Goal: Task Accomplishment & Management: Manage account settings

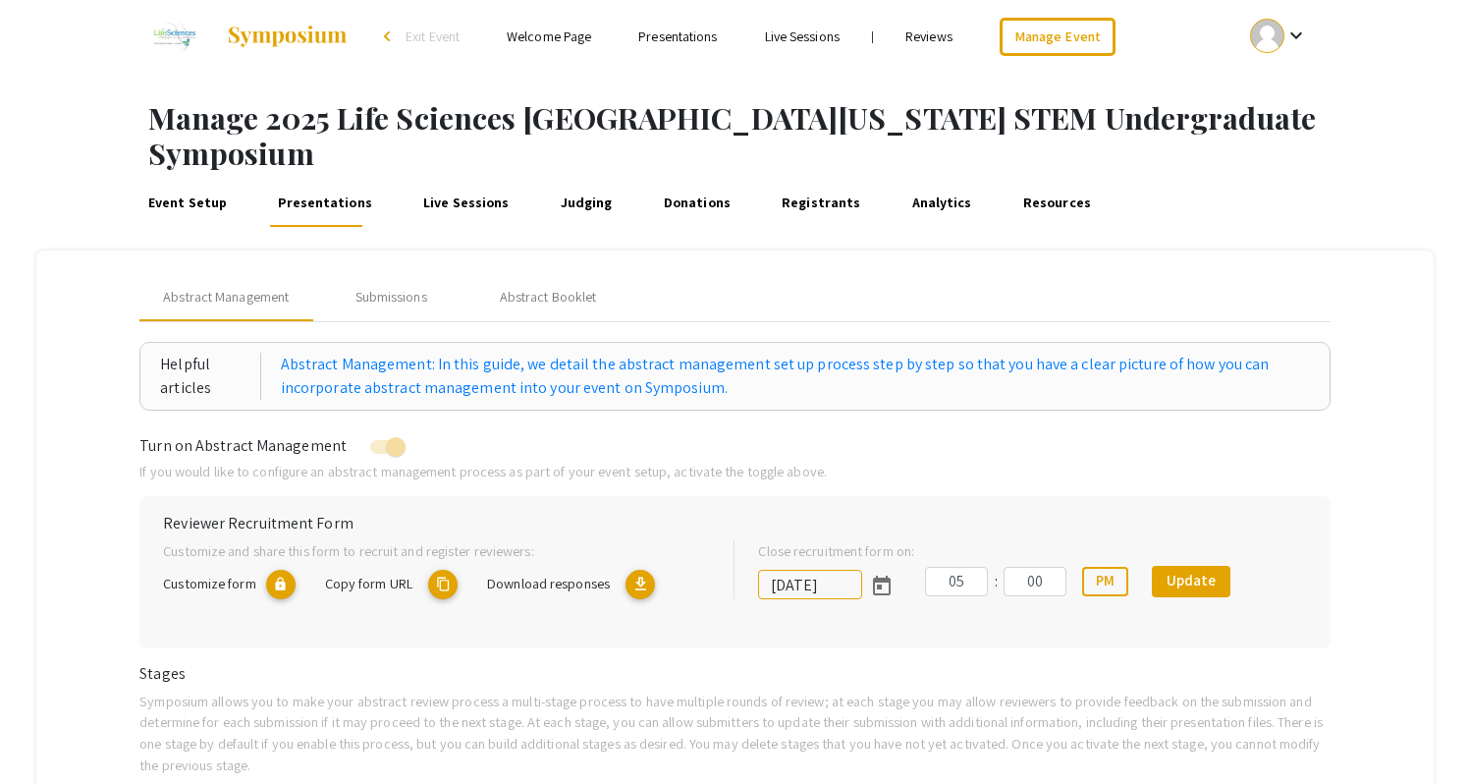
click at [557, 180] on link "Judging" at bounding box center [586, 203] width 59 height 47
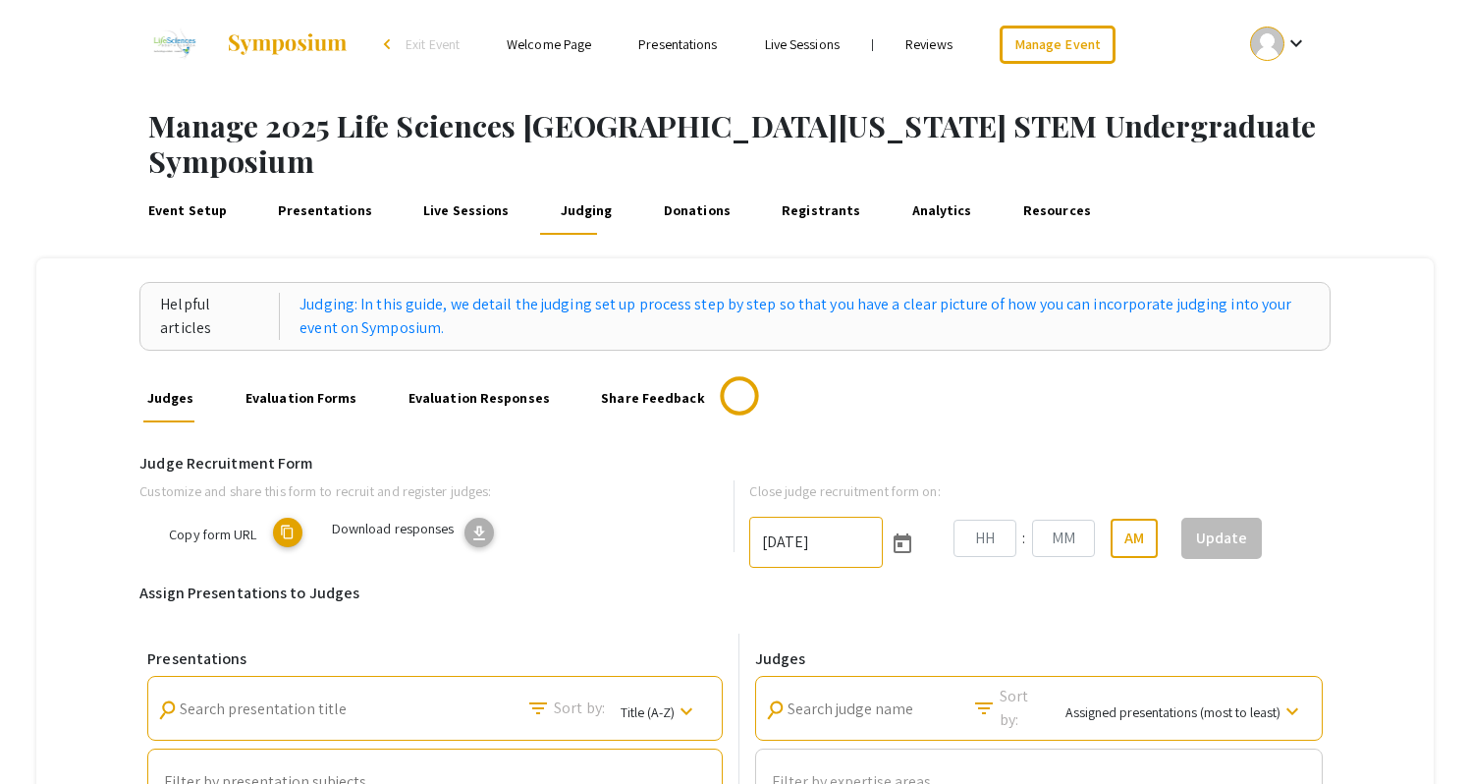
type input "[DATE]"
type input "06"
type input "00"
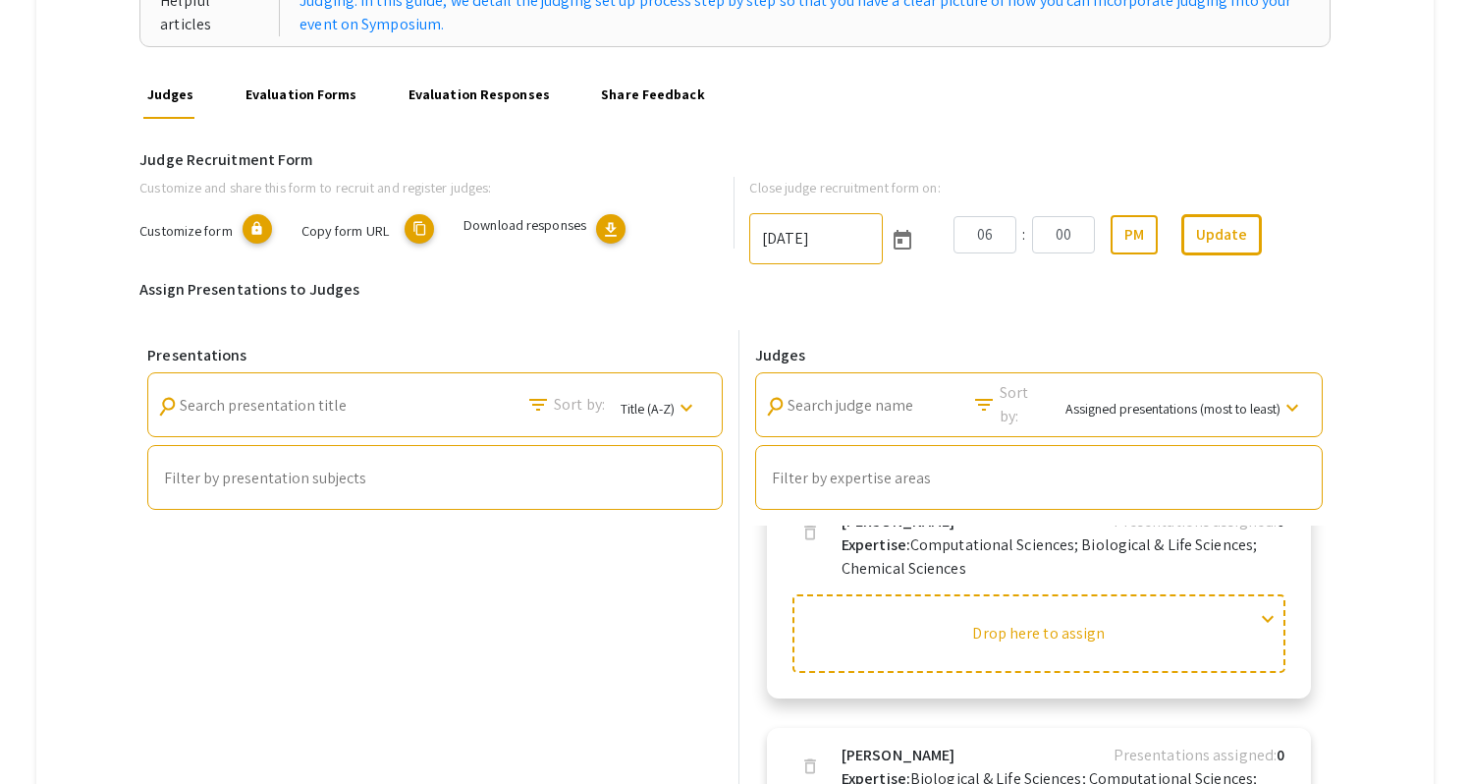
scroll to position [55, 0]
click at [899, 397] on input "Search judge name" at bounding box center [876, 406] width 177 height 18
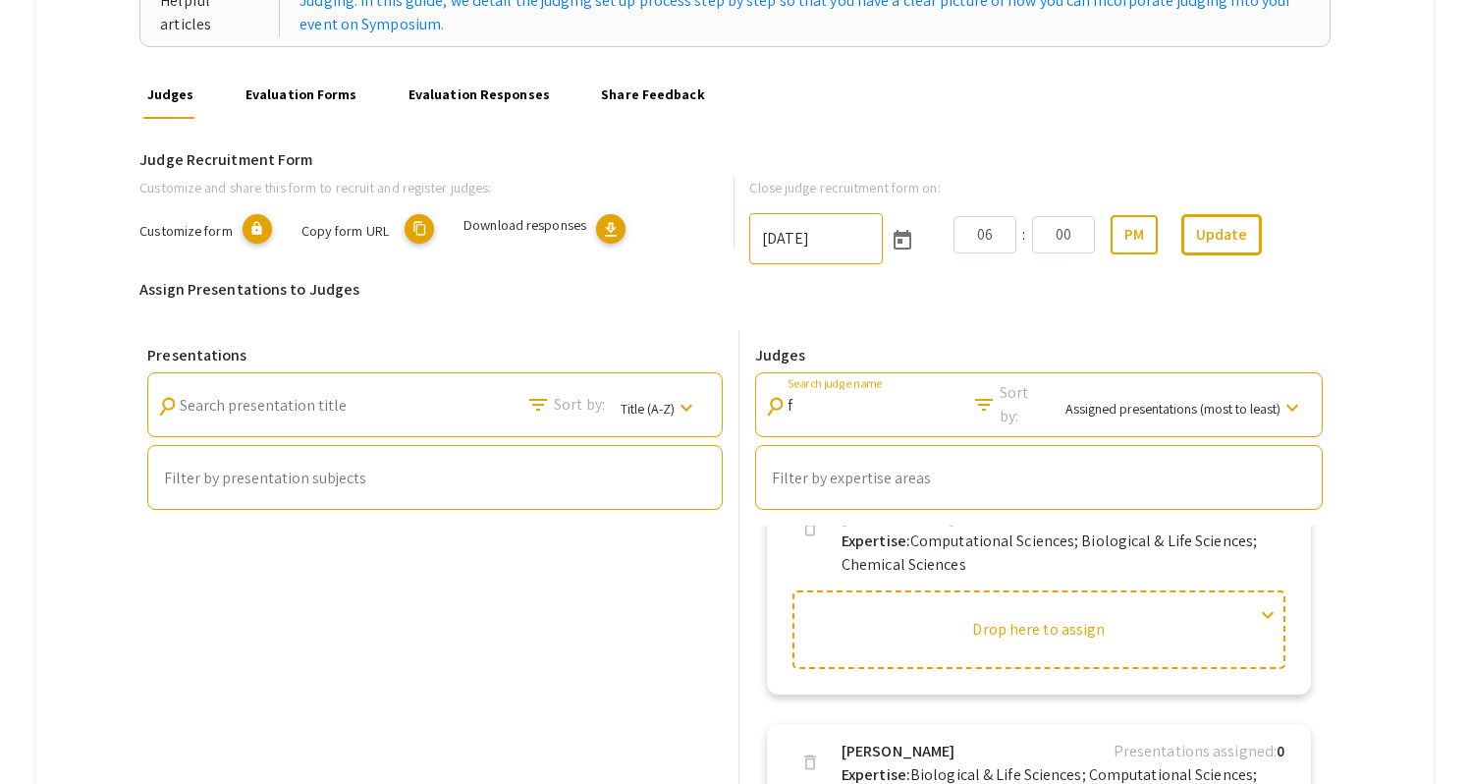
scroll to position [0, 0]
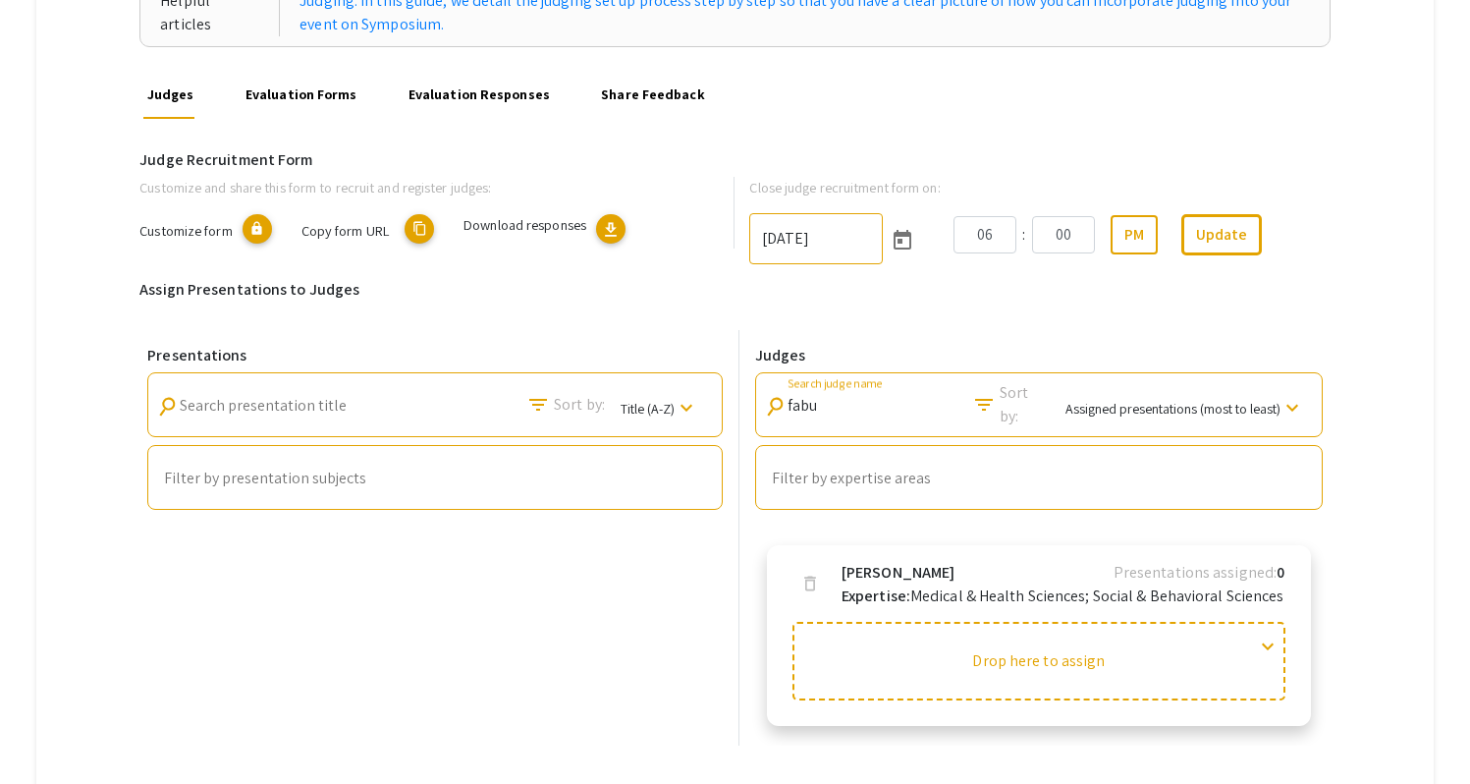
click at [1242, 584] on p "Expertise: Medical & Health Sciences; Social & Behavioral Sciences" at bounding box center [1063, 596] width 443 height 24
click at [1023, 584] on p "Expertise: Medical & Health Sciences; Social & Behavioral Sciences" at bounding box center [1063, 596] width 443 height 24
click at [865, 585] on b "Expertise:" at bounding box center [876, 595] width 69 height 21
click at [910, 585] on b "Expertise:" at bounding box center [876, 595] width 69 height 21
click at [1064, 584] on p "Expertise: Medical & Health Sciences; Social & Behavioral Sciences" at bounding box center [1063, 596] width 443 height 24
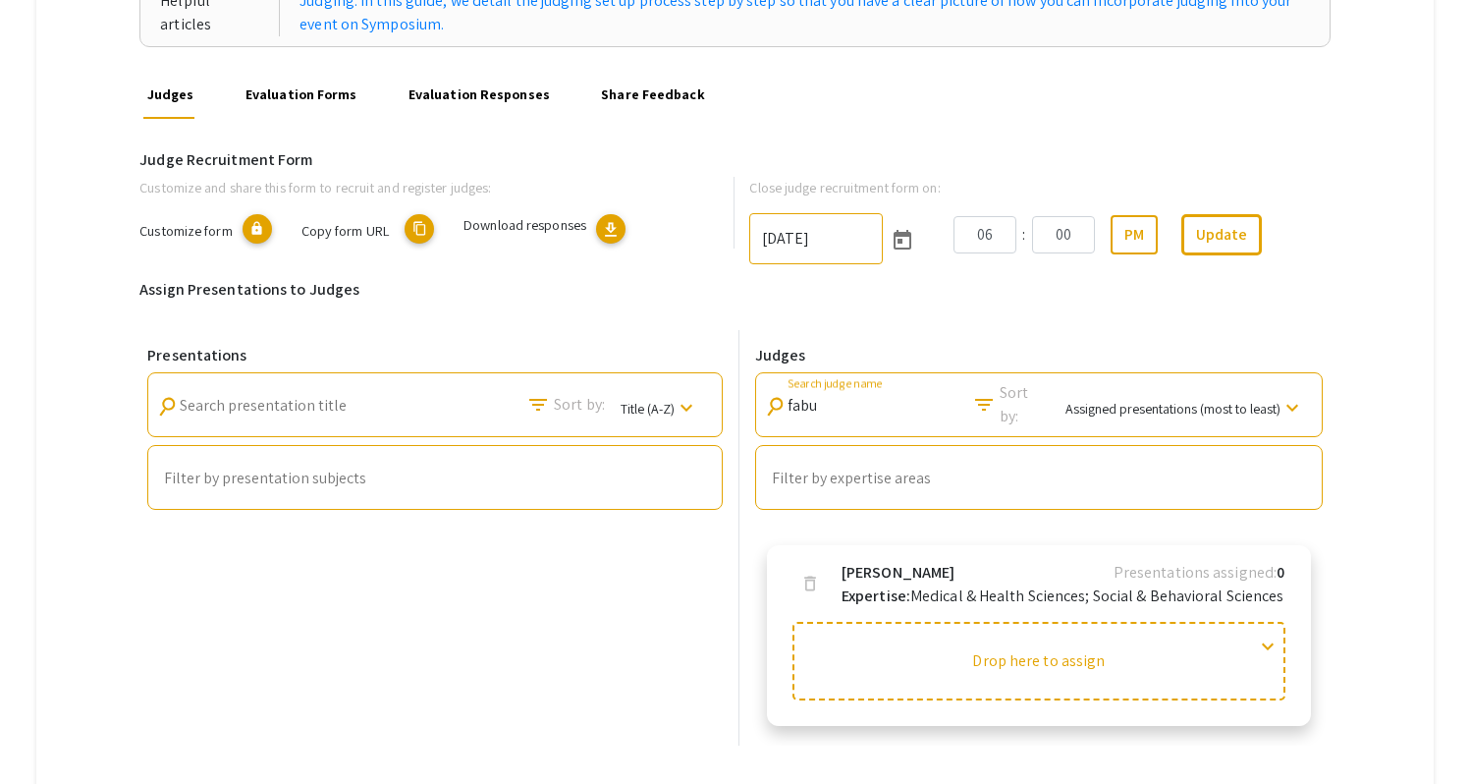
click at [1064, 584] on p "Expertise: Medical & Health Sciences; Social & Behavioral Sciences" at bounding box center [1063, 596] width 443 height 24
click at [1229, 584] on p "Expertise: Medical & Health Sciences; Social & Behavioral Sciences" at bounding box center [1063, 596] width 443 height 24
click at [1253, 561] on div "Presentations assigned: 0" at bounding box center [1205, 573] width 182 height 24
click at [1252, 584] on p "Expertise: Medical & Health Sciences; Social & Behavioral Sciences" at bounding box center [1063, 596] width 443 height 24
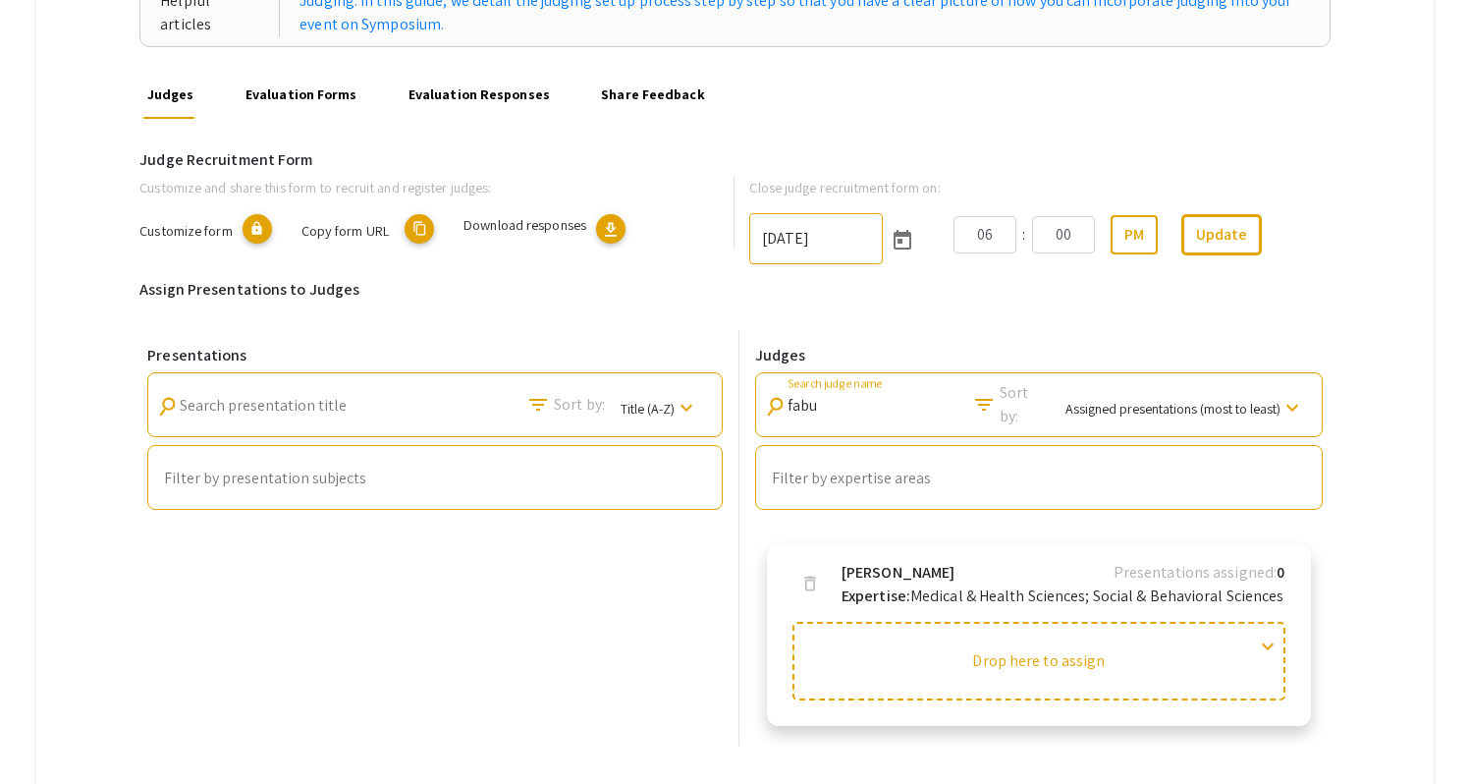
click at [994, 584] on p "Expertise: Medical & Health Sciences; Social & Behavioral Sciences" at bounding box center [1063, 596] width 443 height 24
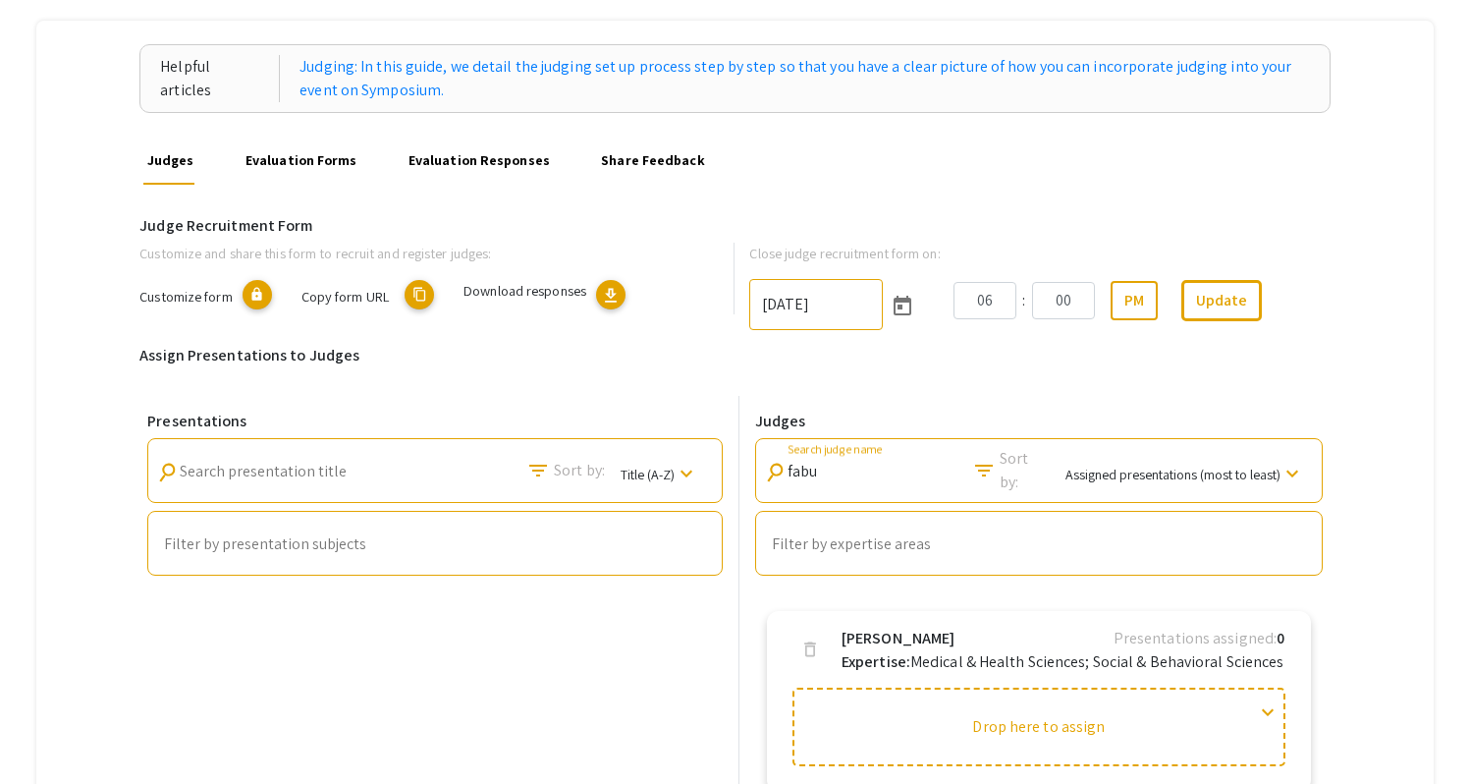
scroll to position [234, 0]
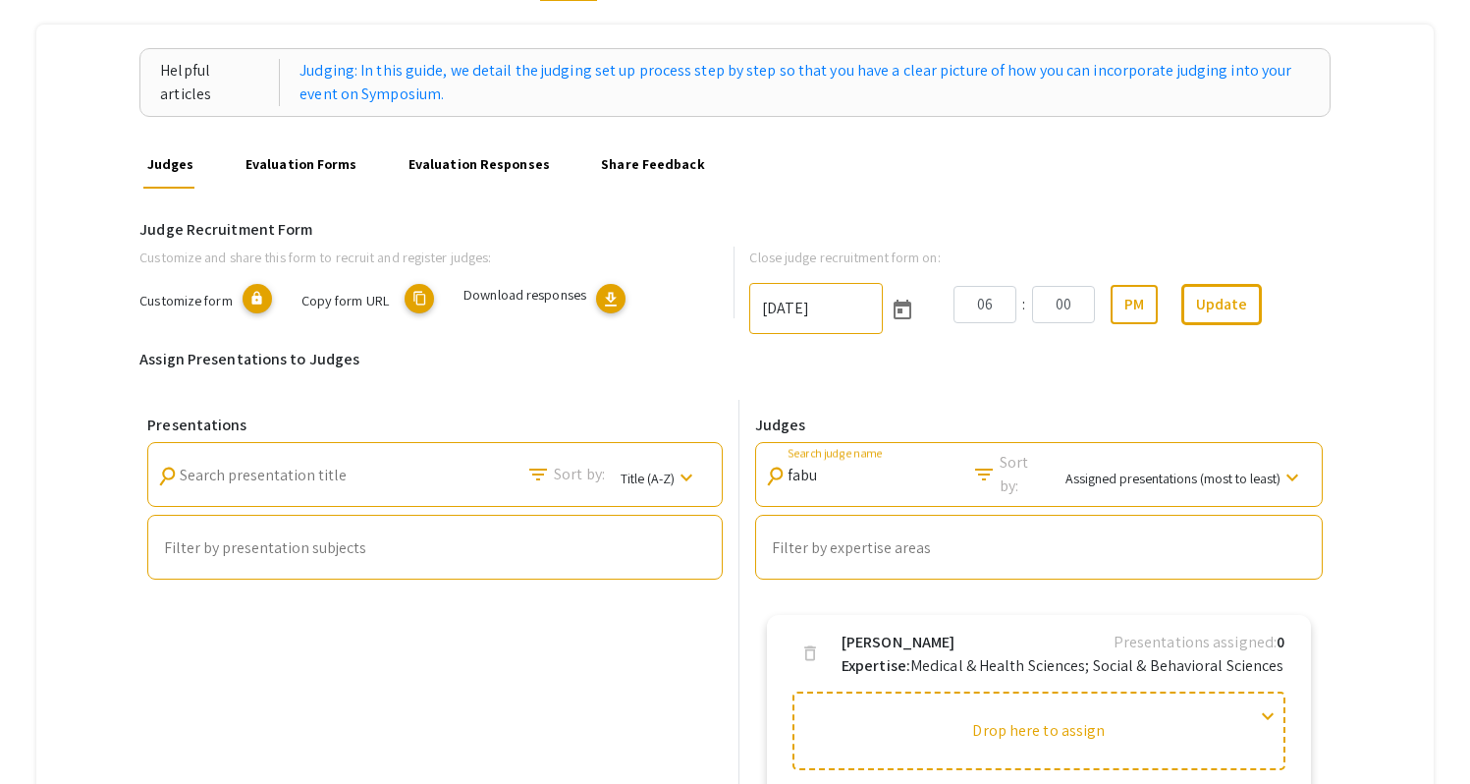
type input "fabu"
click at [496, 141] on link "Evaluation Responses" at bounding box center [479, 164] width 148 height 47
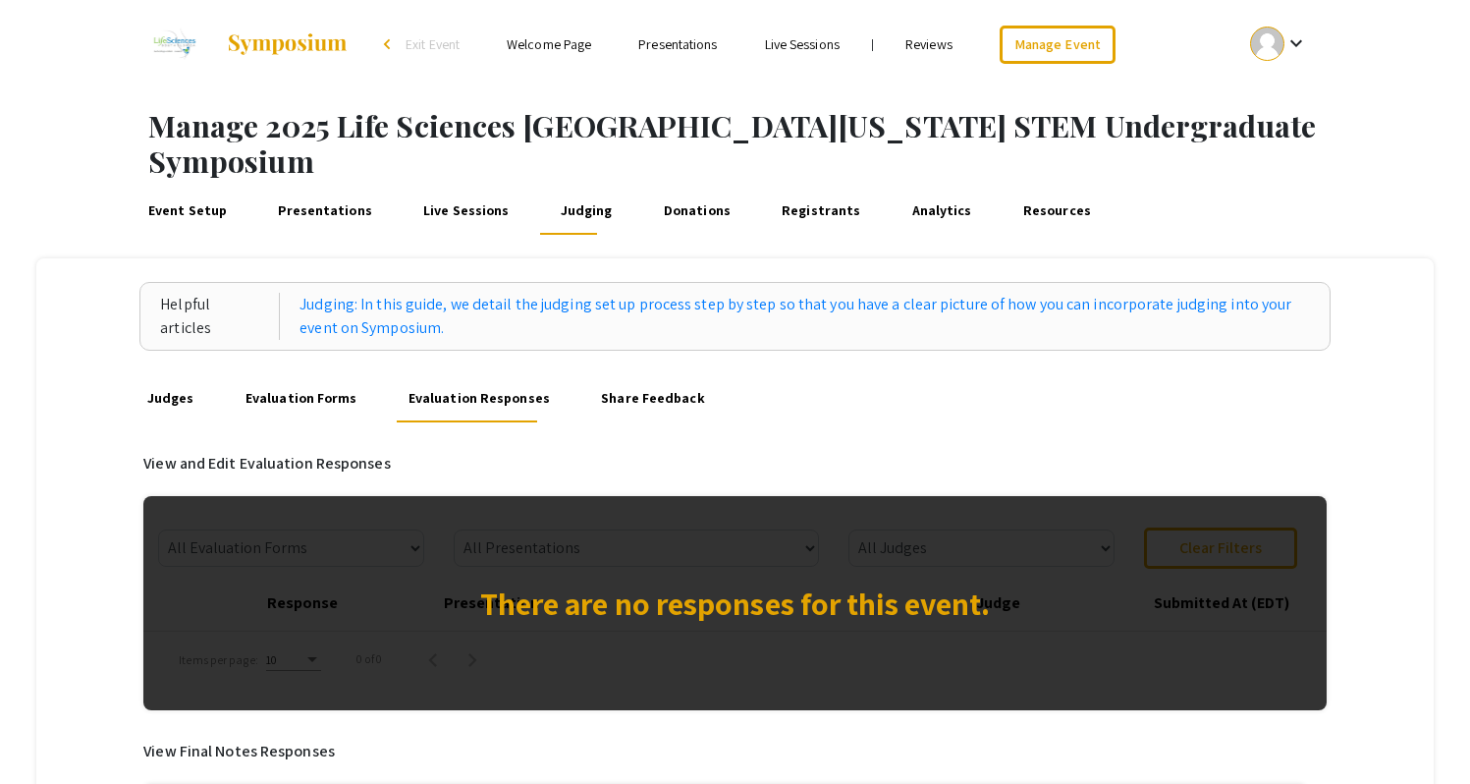
click at [169, 375] on link "Judges" at bounding box center [170, 398] width 54 height 47
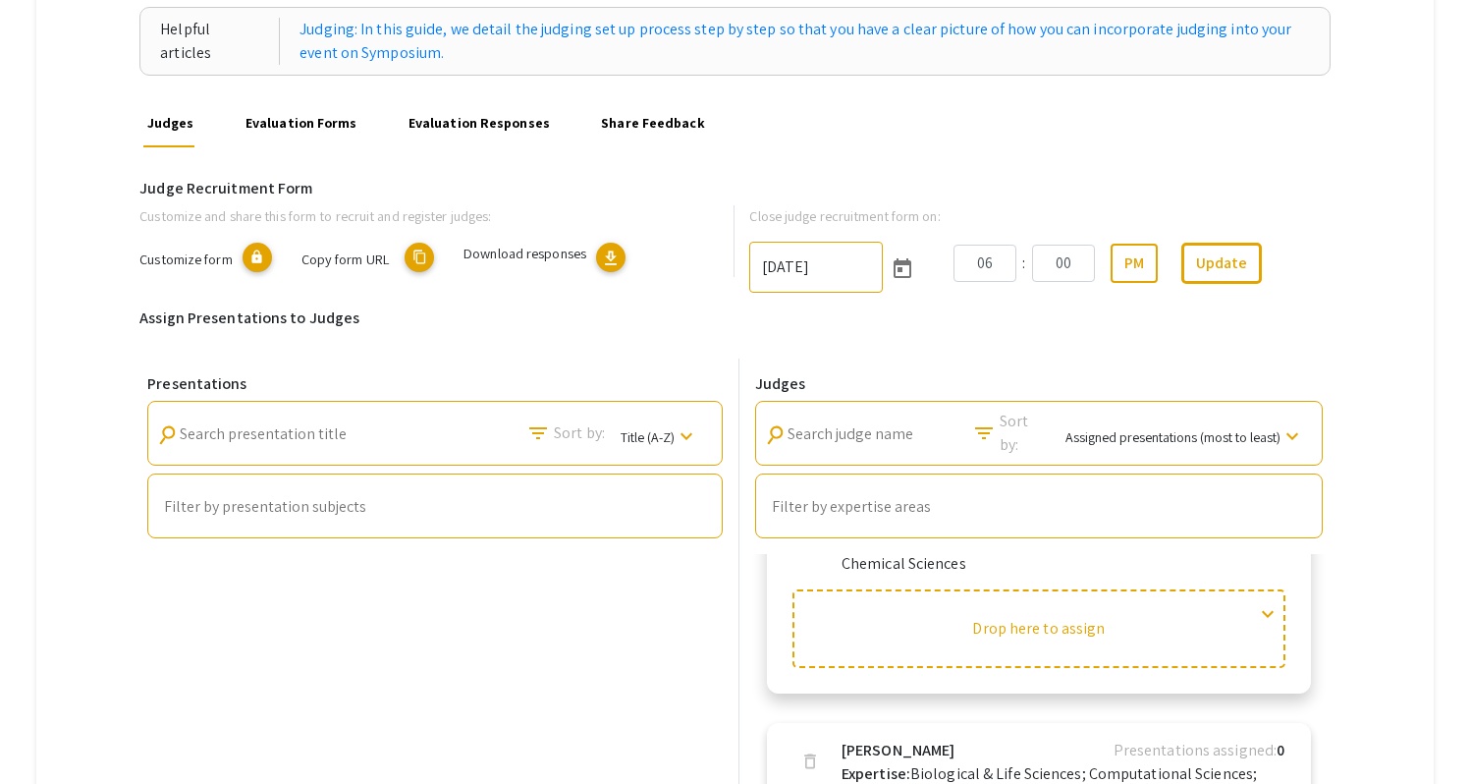
scroll to position [42, 0]
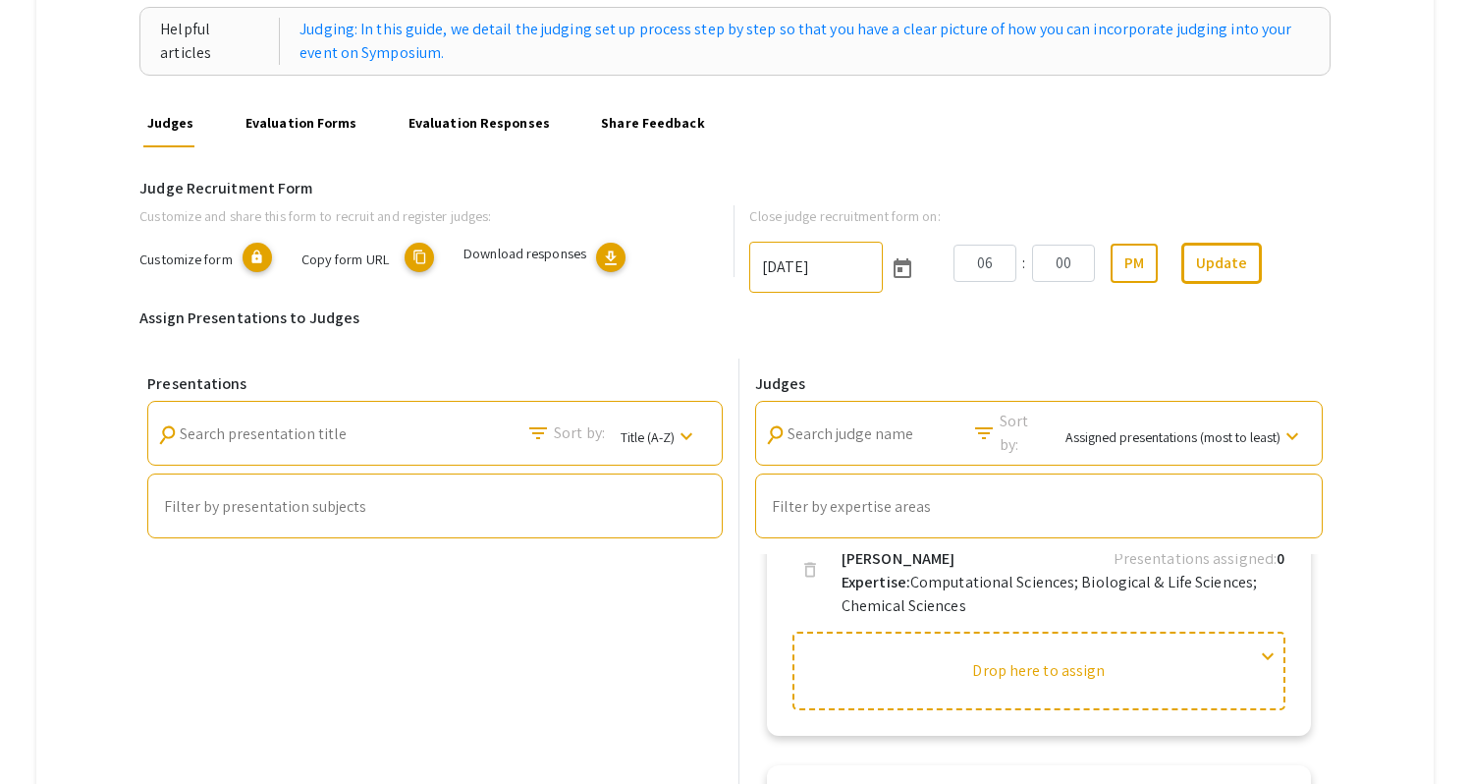
click at [1429, 487] on div "Helpful articles Judging: In this guide, we detail the judging set up process s…" at bounding box center [734, 609] width 1397 height 1252
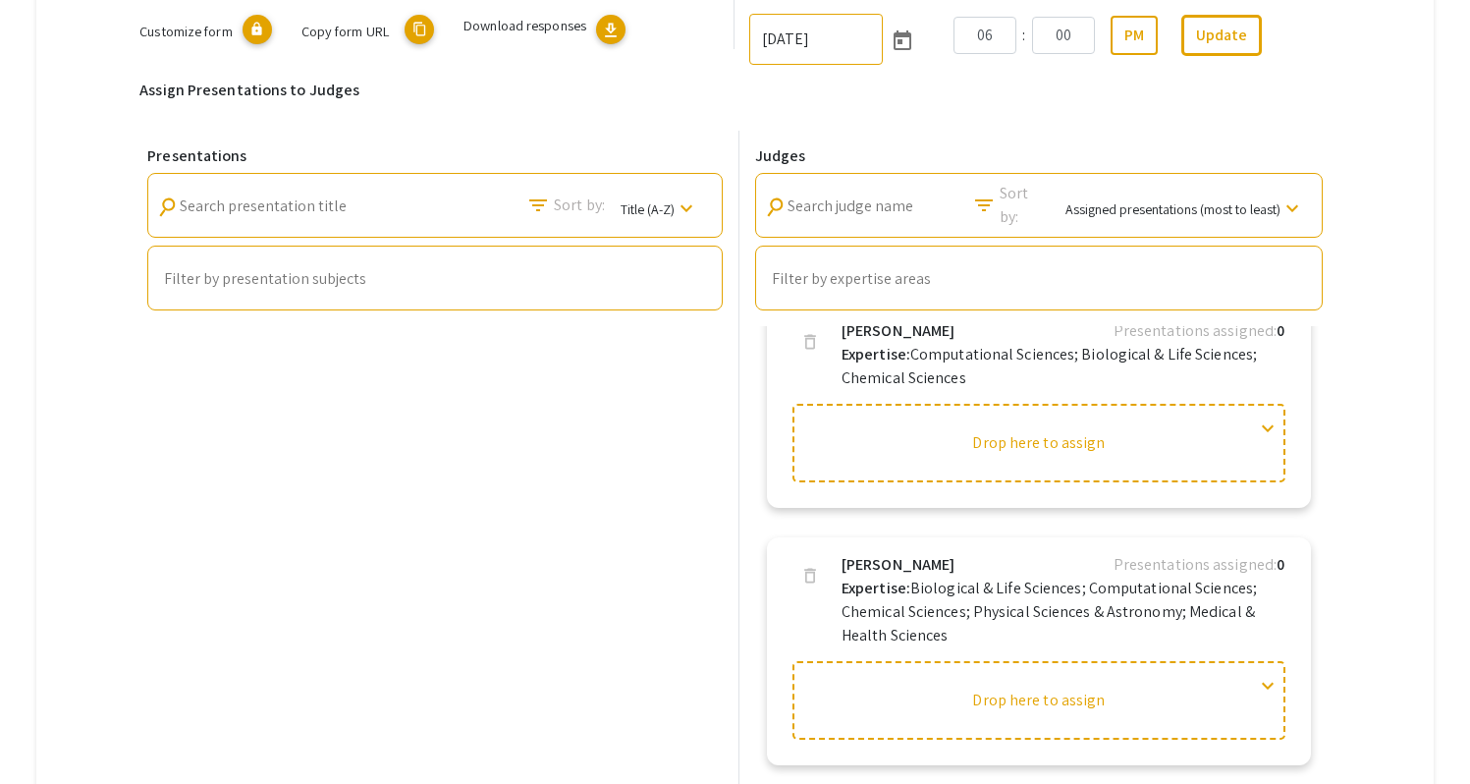
scroll to position [511, 0]
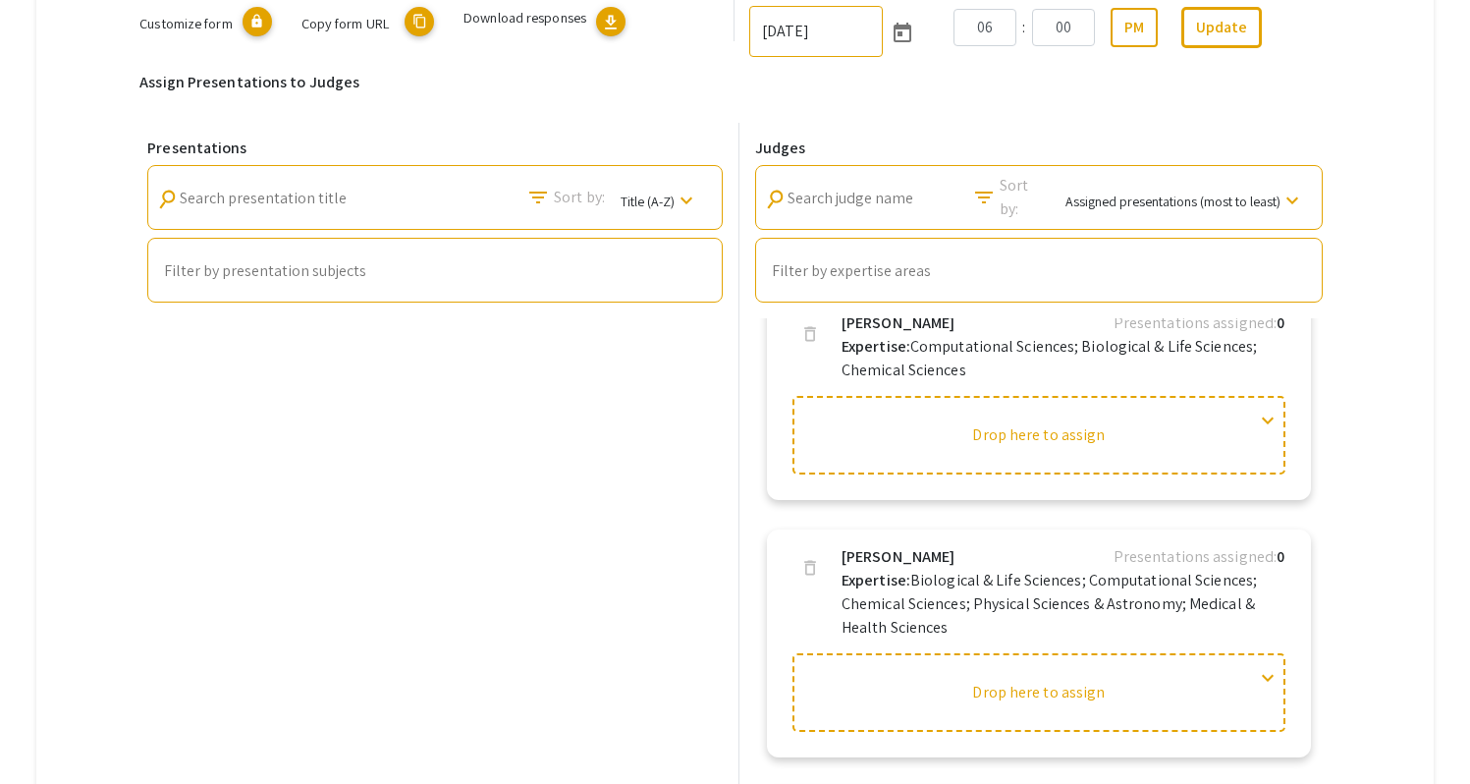
click at [916, 262] on input "Filter by expertise areas" at bounding box center [1039, 271] width 534 height 18
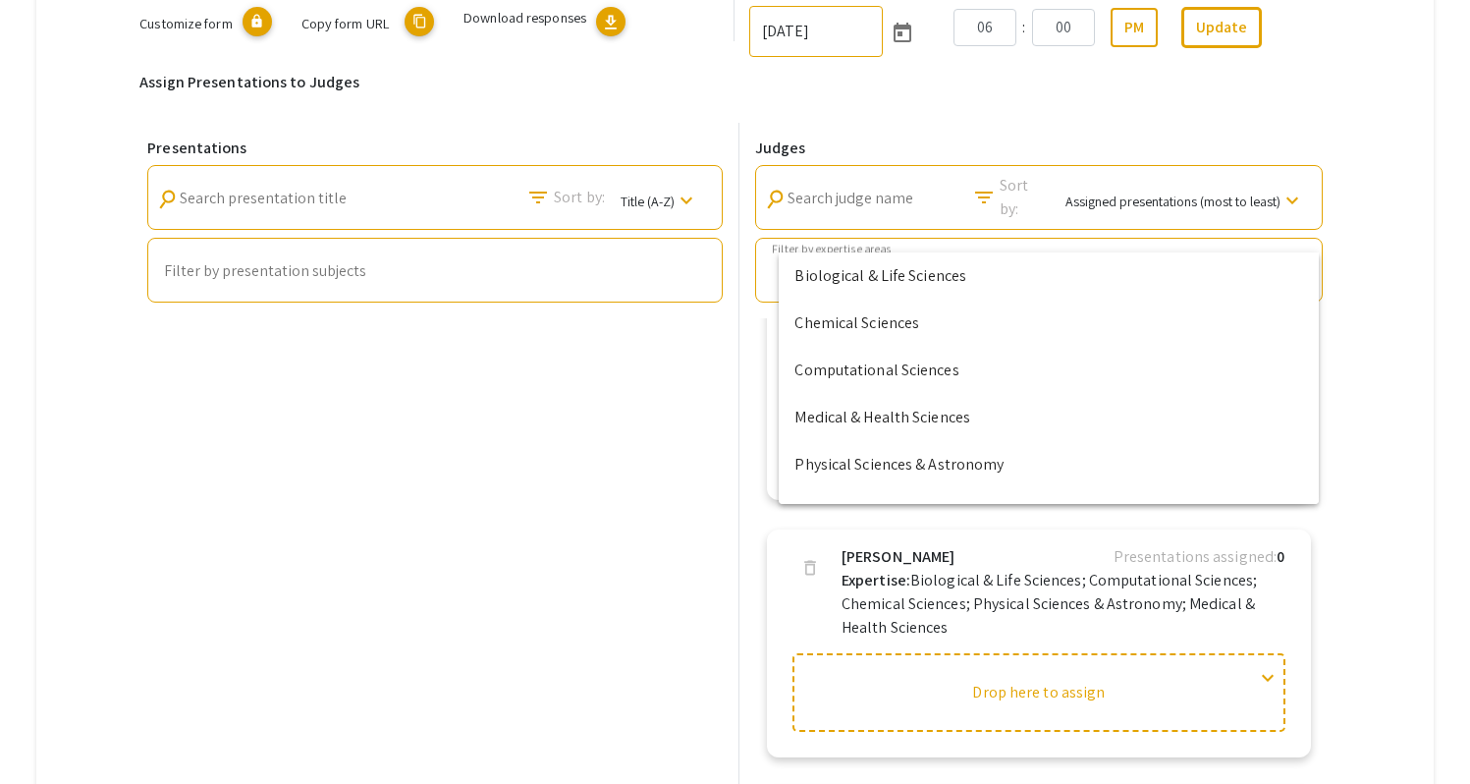
click at [931, 170] on div "Search judge name" at bounding box center [876, 192] width 177 height 44
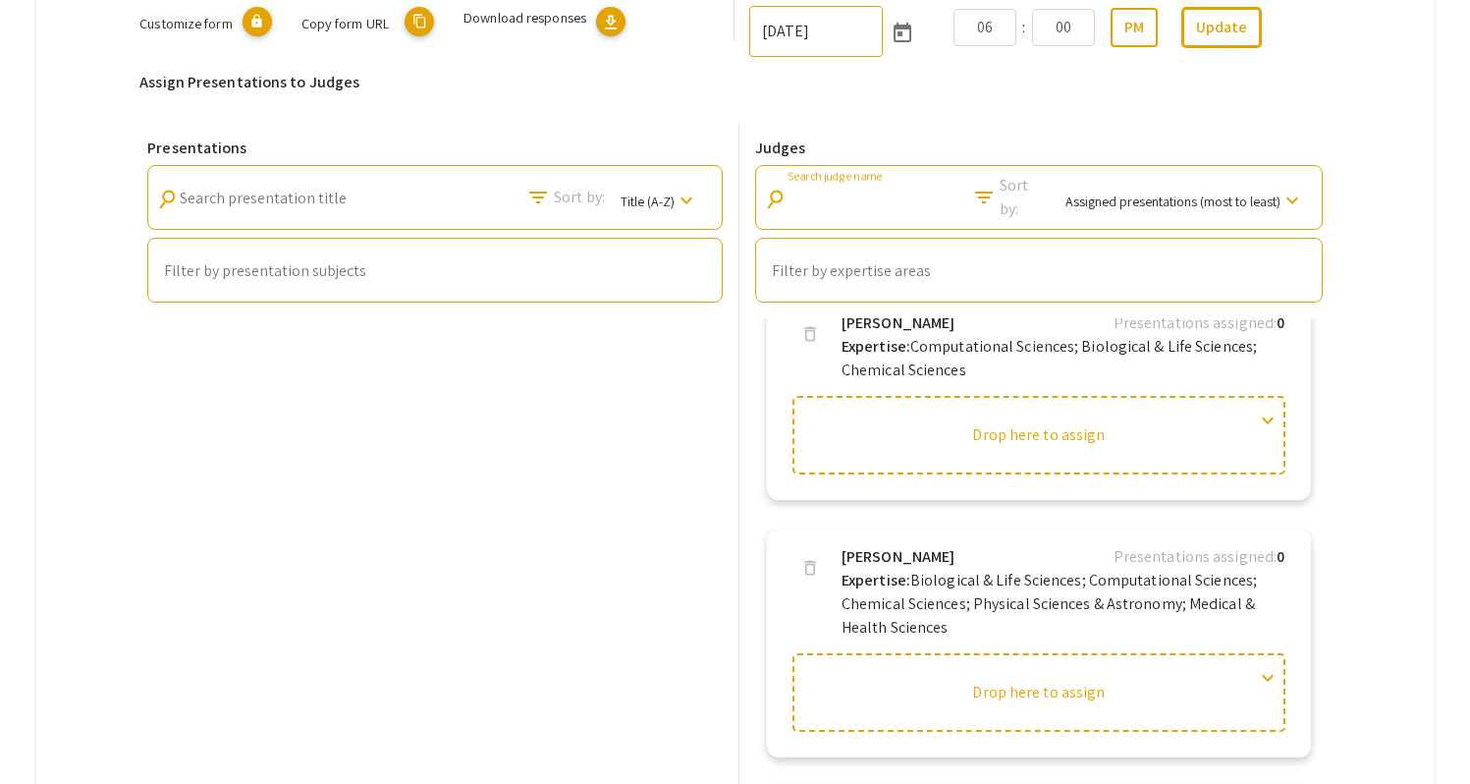
type input "fabu"
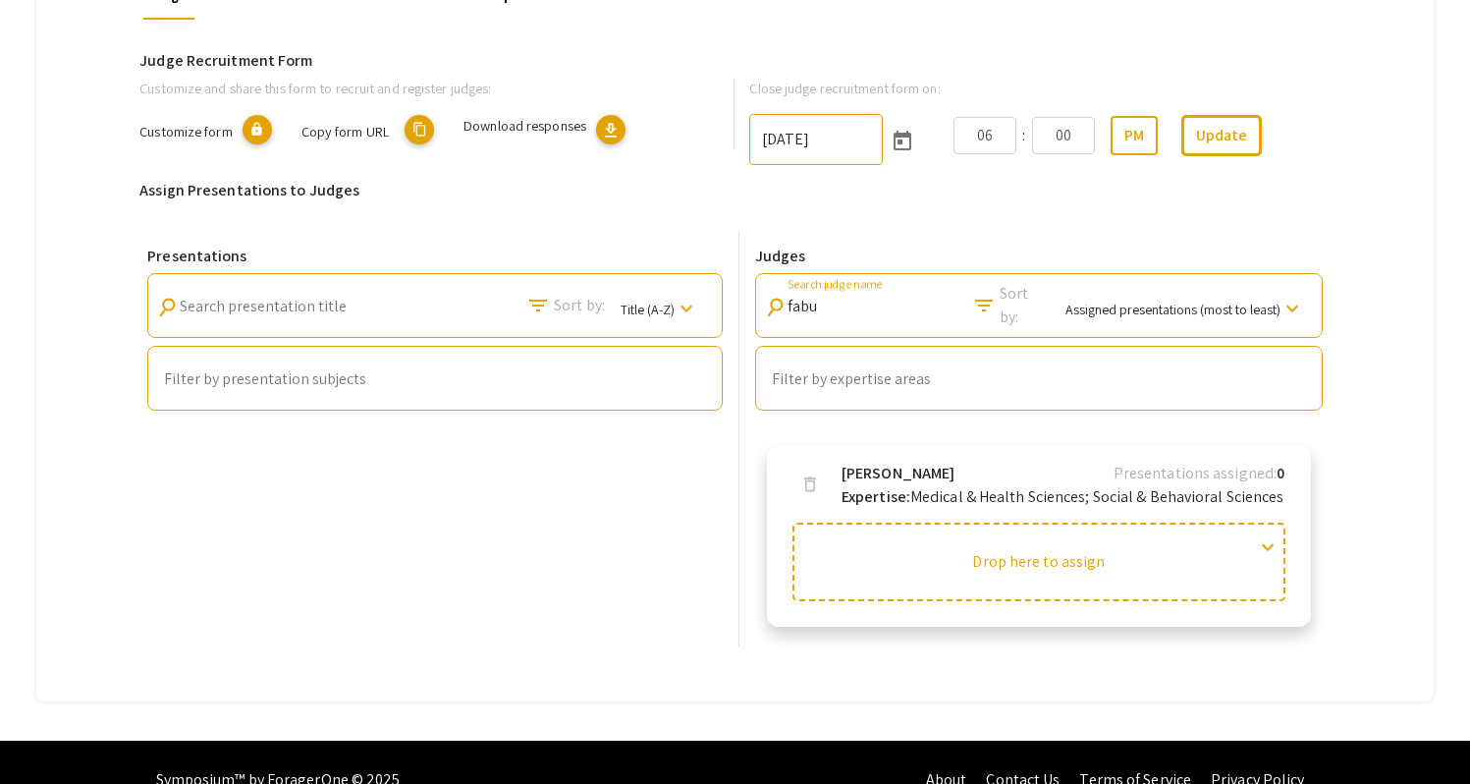
click at [1280, 535] on span "expand_more" at bounding box center [1268, 547] width 24 height 24
click at [1280, 535] on span "expand_less" at bounding box center [1268, 547] width 24 height 24
click at [1280, 535] on span "expand_more" at bounding box center [1268, 547] width 24 height 24
click at [1280, 535] on span "expand_less" at bounding box center [1268, 547] width 24 height 24
click at [1043, 485] on p "Expertise: Medical & Health Sciences; Social & Behavioral Sciences" at bounding box center [1063, 497] width 443 height 24
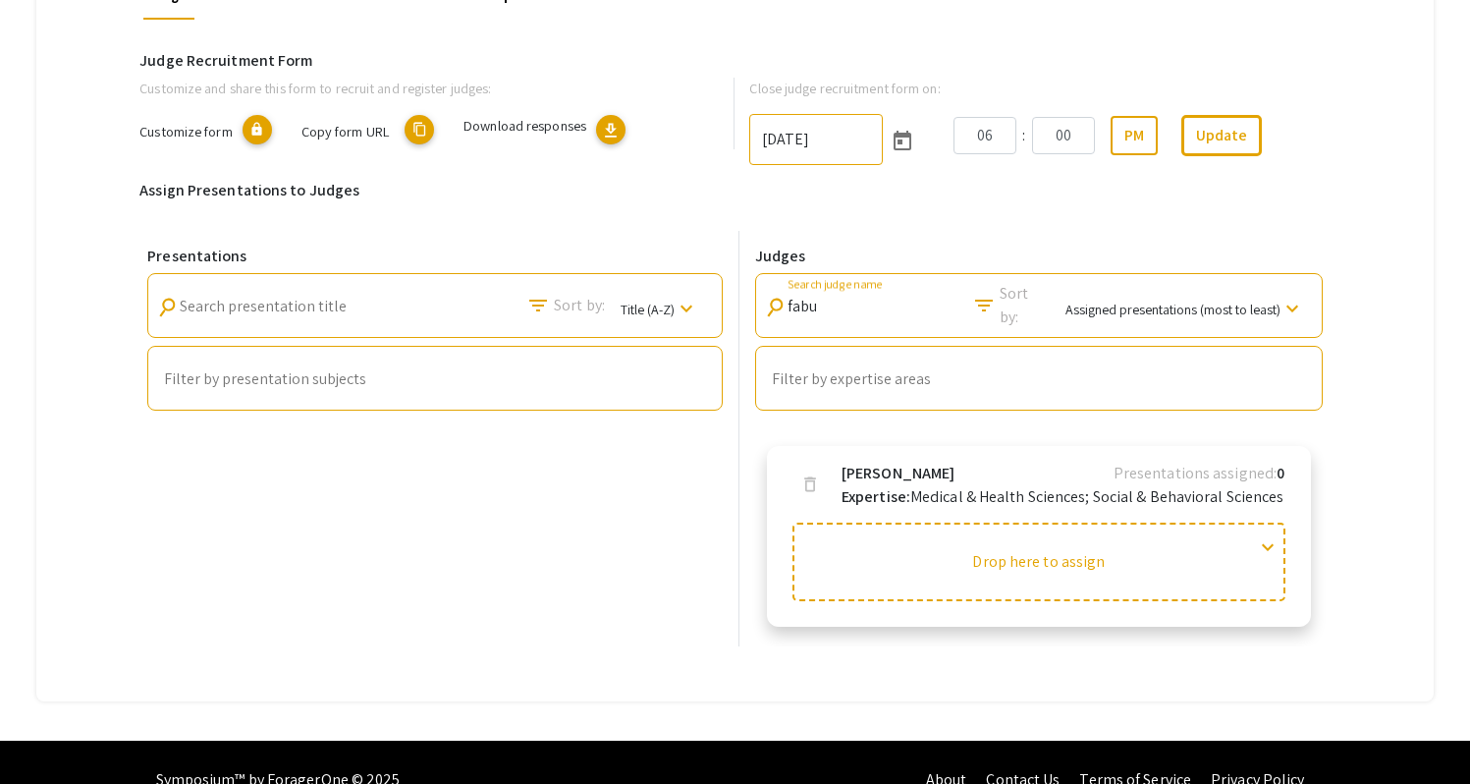
click at [1042, 485] on p "Expertise: Medical & Health Sciences; Social & Behavioral Sciences" at bounding box center [1063, 497] width 443 height 24
click at [1200, 485] on p "Expertise: Medical & Health Sciences; Social & Behavioral Sciences" at bounding box center [1063, 497] width 443 height 24
click at [898, 462] on b "[PERSON_NAME]" at bounding box center [898, 474] width 113 height 24
click at [893, 486] on b "Expertise:" at bounding box center [876, 496] width 69 height 21
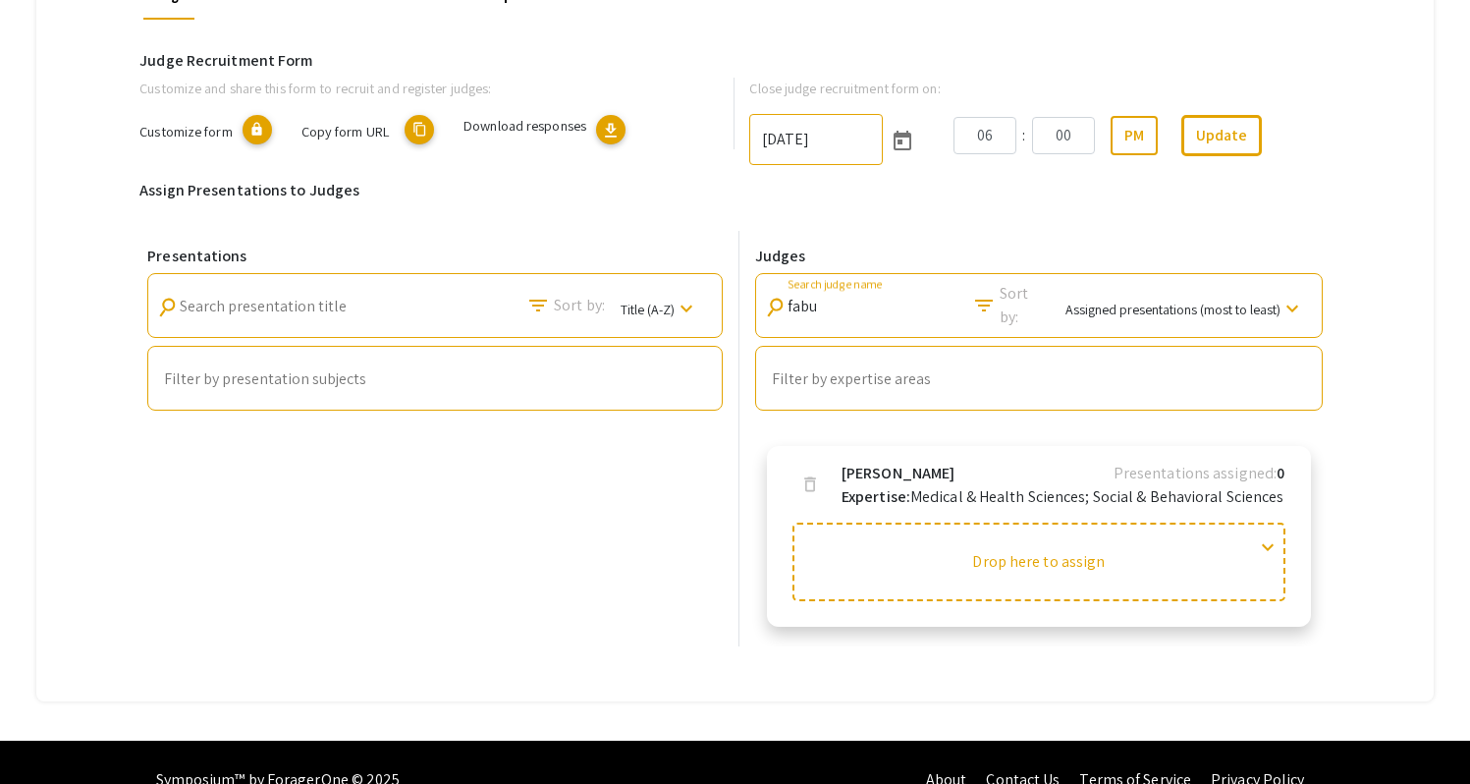
click at [1174, 485] on p "Expertise: Medical & Health Sciences; Social & Behavioral Sciences" at bounding box center [1063, 497] width 443 height 24
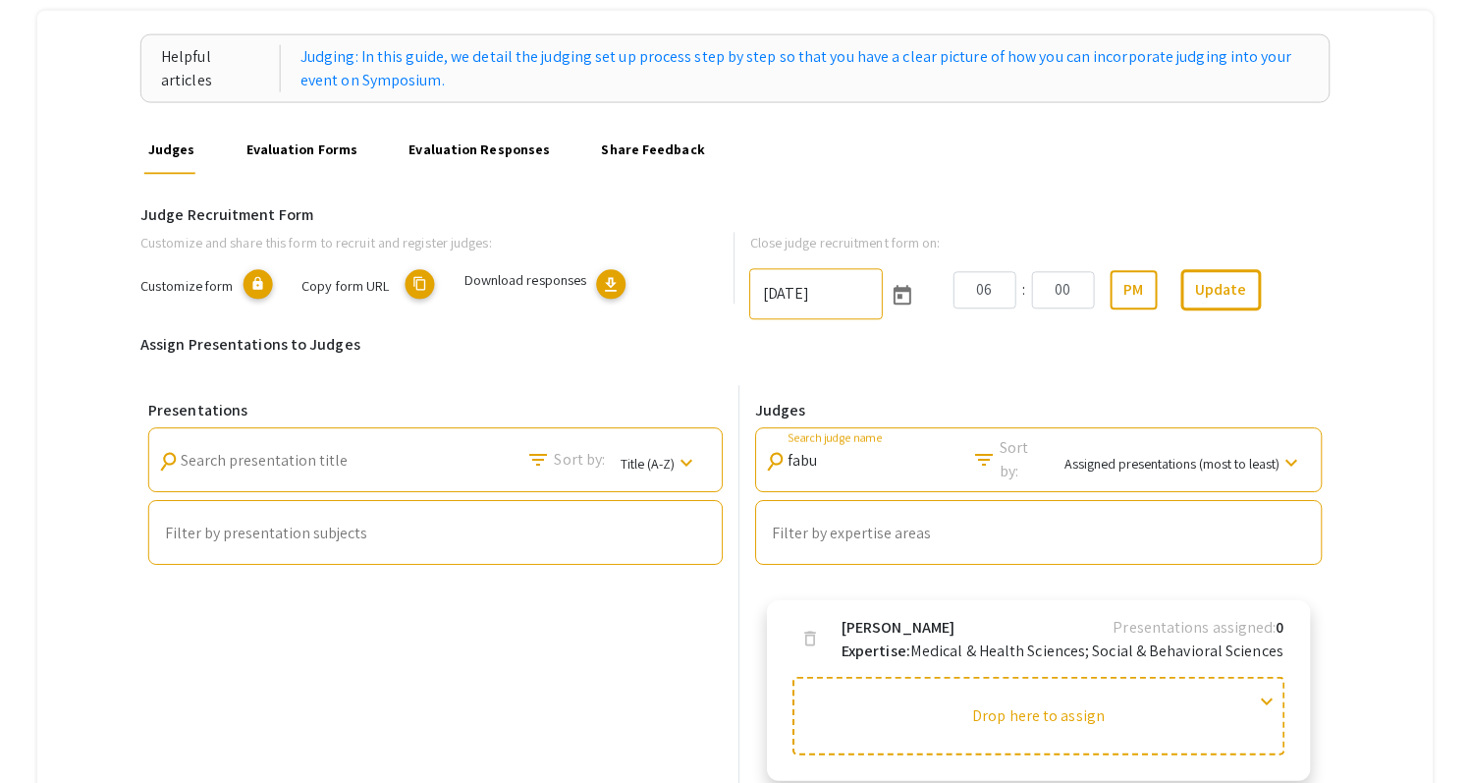
scroll to position [237, 0]
